Goal: Check status: Check status

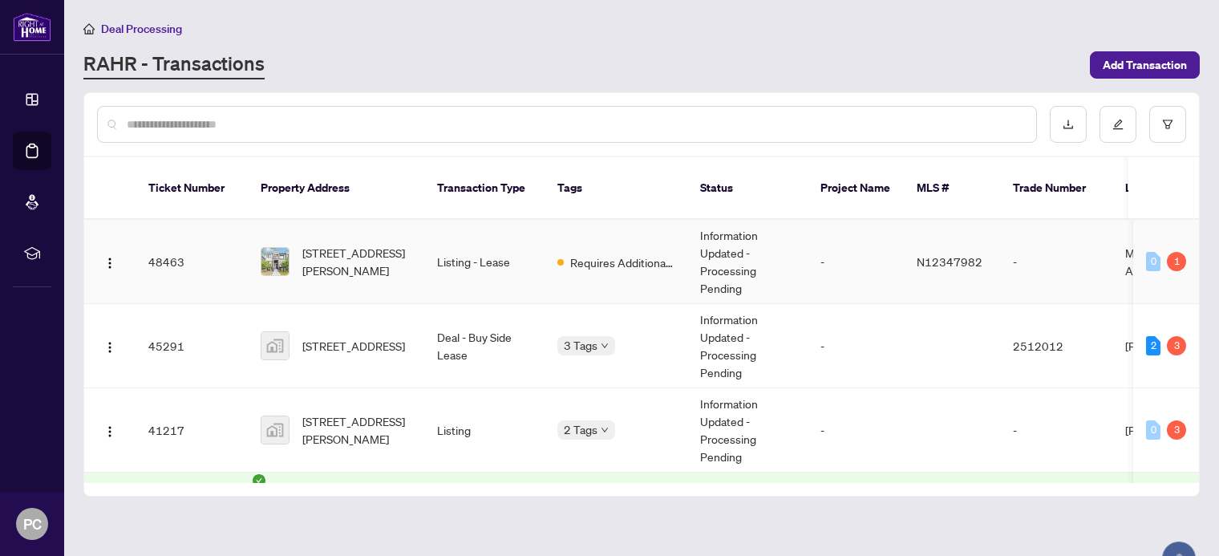
click at [660, 272] on td "Requires Additional Docs" at bounding box center [616, 262] width 143 height 84
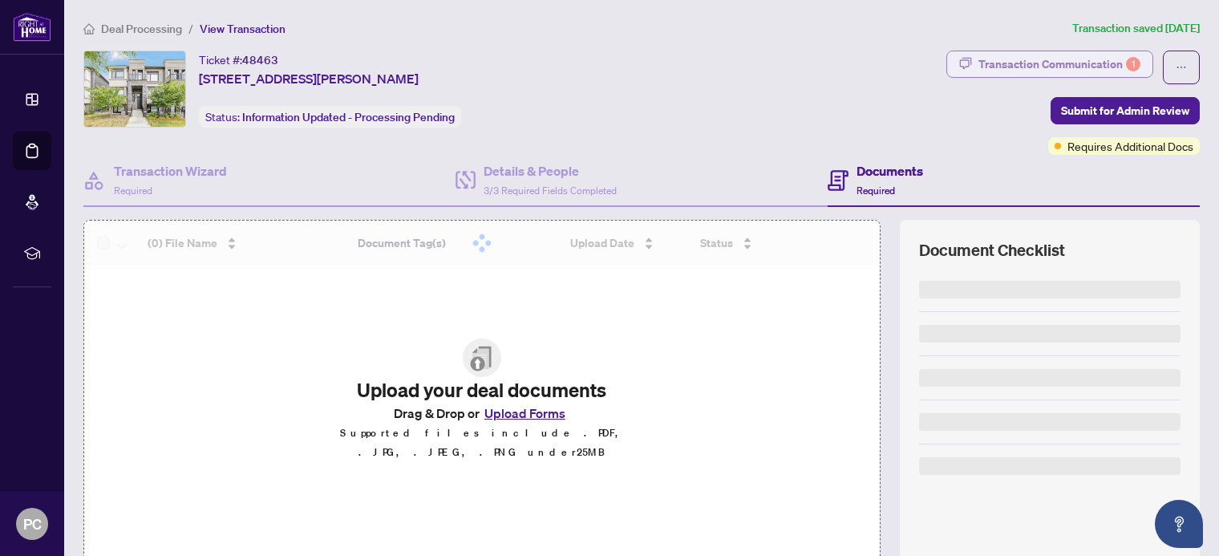
click at [1078, 57] on div "Transaction Communication 1" at bounding box center [1060, 64] width 162 height 26
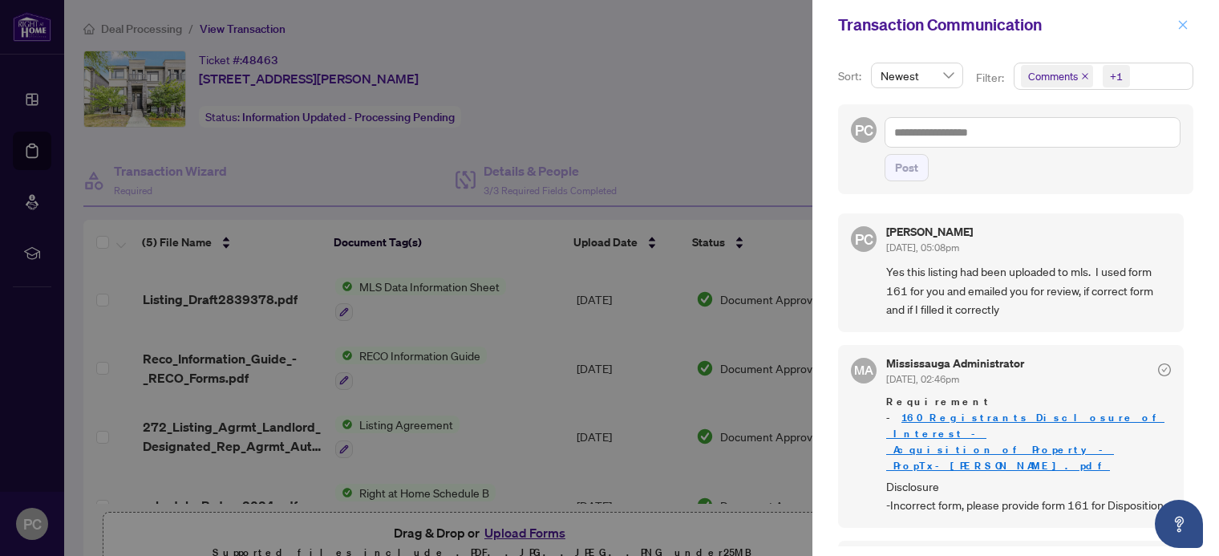
click at [1181, 25] on icon "close" at bounding box center [1183, 24] width 11 height 11
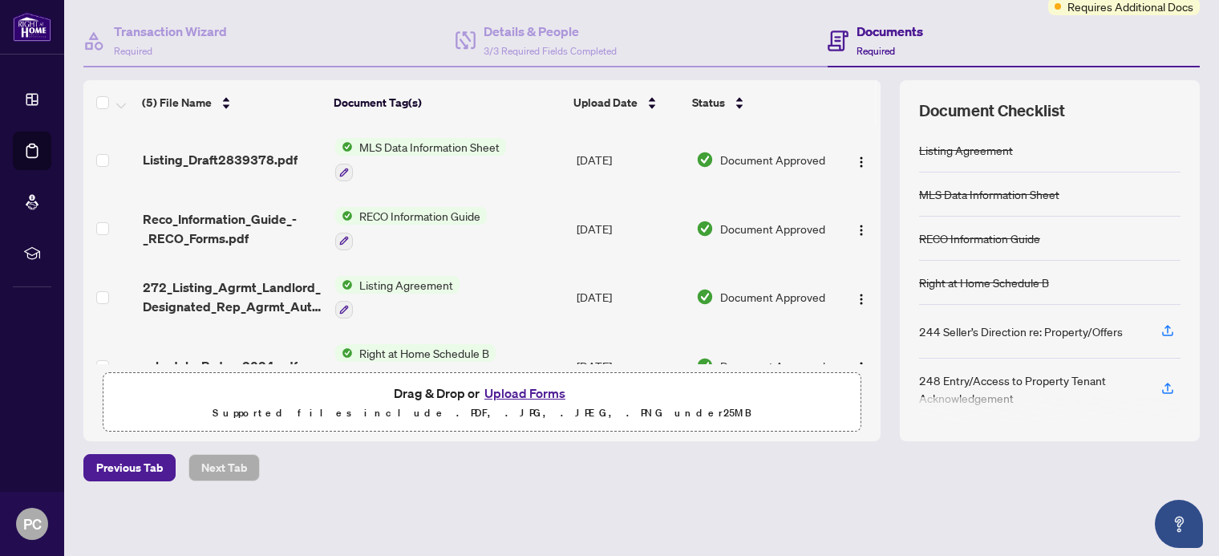
scroll to position [108, 0]
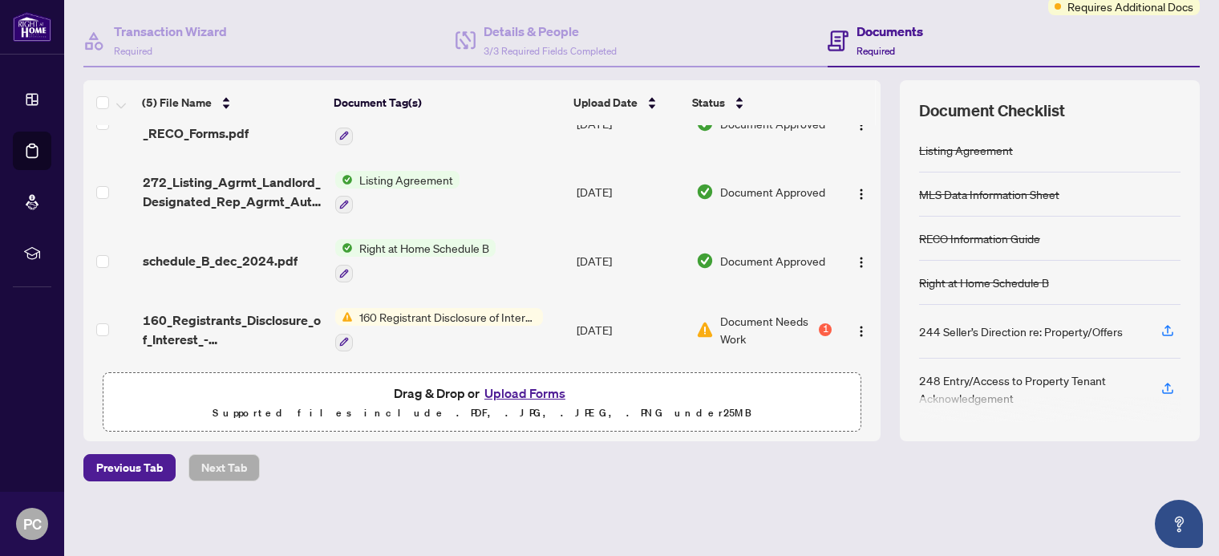
click at [795, 320] on span "Document Needs Work" at bounding box center [768, 329] width 96 height 35
